Goal: Information Seeking & Learning: Learn about a topic

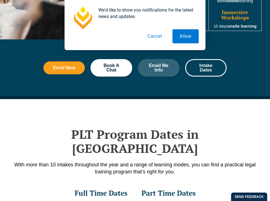
click at [144, 37] on button "Cancel" at bounding box center [154, 36] width 29 height 14
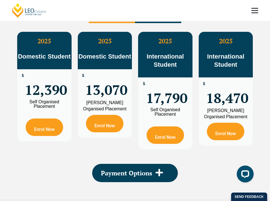
scroll to position [975, 0]
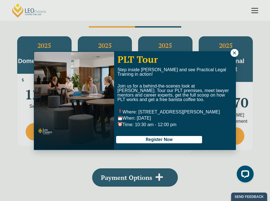
click at [231, 48] on div "PLT Tour Step inside [PERSON_NAME] and see Practical Legal Training in action! …" at bounding box center [135, 100] width 270 height 201
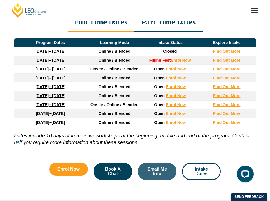
scroll to position [743, 0]
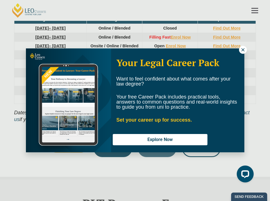
click at [241, 49] on icon at bounding box center [242, 49] width 3 height 3
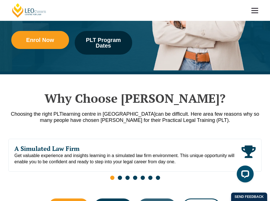
scroll to position [0, 0]
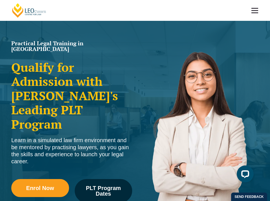
click at [253, 9] on link at bounding box center [254, 10] width 21 height 21
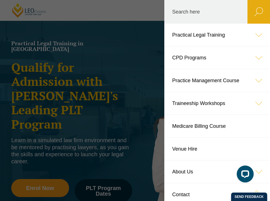
click at [255, 35] on icon at bounding box center [258, 35] width 23 height 23
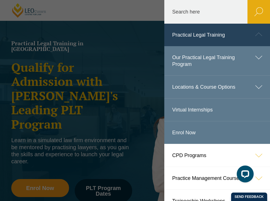
click at [257, 58] on icon at bounding box center [258, 57] width 23 height 23
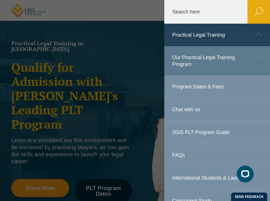
click at [224, 78] on link "Program Dates & Fees" at bounding box center [217, 86] width 106 height 23
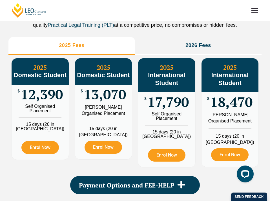
scroll to position [665, 0]
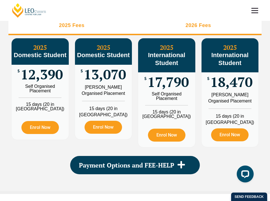
click at [175, 34] on li "2026 Fees" at bounding box center [198, 26] width 126 height 18
click at [115, 30] on li "2025 Fees" at bounding box center [71, 26] width 126 height 18
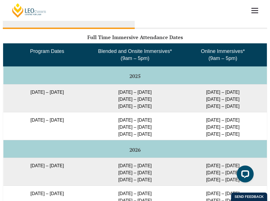
scroll to position [910, 0]
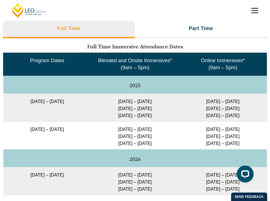
drag, startPoint x: 206, startPoint y: 63, endPoint x: 218, endPoint y: 63, distance: 12.1
click at [207, 63] on td "Online Immersives* (9am – 5pm)" at bounding box center [223, 64] width 88 height 23
drag, startPoint x: 223, startPoint y: 63, endPoint x: 186, endPoint y: 62, distance: 36.6
click at [187, 62] on td "Online Immersives* (9am – 5pm)" at bounding box center [223, 64] width 88 height 23
click at [200, 25] on h3 "Part Time" at bounding box center [201, 28] width 24 height 6
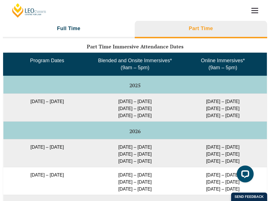
click at [257, 15] on link at bounding box center [254, 10] width 21 height 21
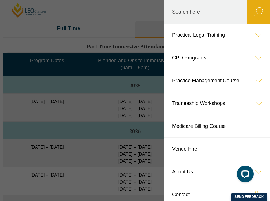
click at [213, 78] on link "Practice Management Course" at bounding box center [217, 80] width 106 height 23
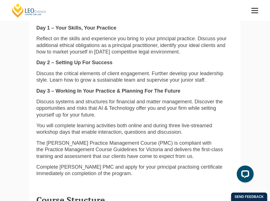
scroll to position [624, 0]
